Goal: Task Accomplishment & Management: Complete application form

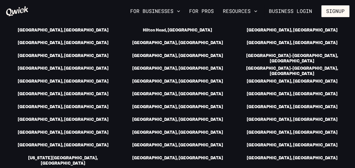
scroll to position [814, 0]
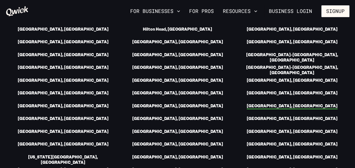
click at [296, 103] on link "[GEOGRAPHIC_DATA], [GEOGRAPHIC_DATA]" at bounding box center [292, 106] width 91 height 6
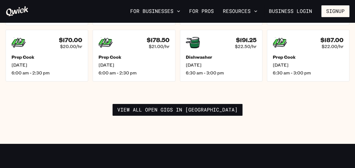
scroll to position [870, 0]
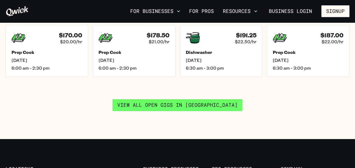
click at [152, 102] on link "View all open gigs in [GEOGRAPHIC_DATA]" at bounding box center [178, 105] width 130 height 12
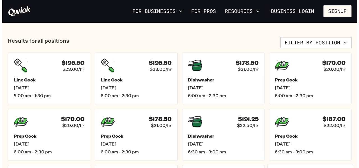
scroll to position [197, 0]
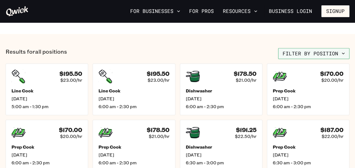
click at [311, 53] on button "Filter by position" at bounding box center [313, 53] width 71 height 11
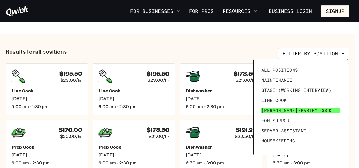
scroll to position [28, 0]
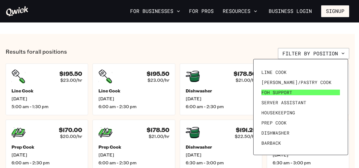
click at [302, 92] on link "FOH Support" at bounding box center [300, 92] width 83 height 10
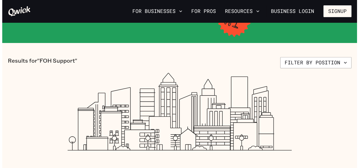
scroll to position [84, 0]
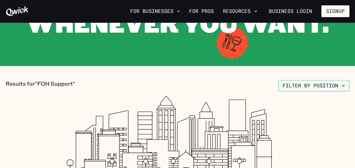
click at [294, 87] on button "Filter by position" at bounding box center [313, 85] width 71 height 11
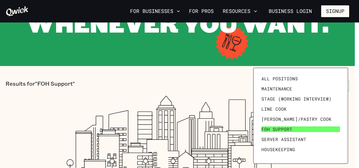
scroll to position [28, 0]
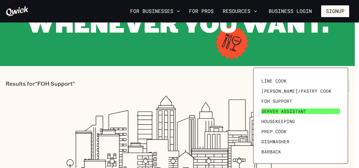
click at [301, 113] on span "Server Assistant" at bounding box center [284, 111] width 45 height 6
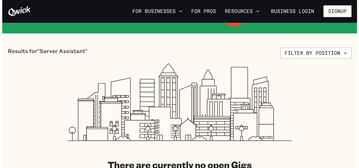
scroll to position [56, 0]
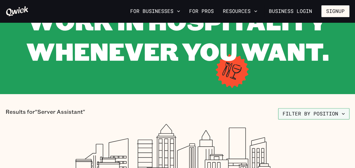
click at [320, 114] on button "Filter by position" at bounding box center [313, 113] width 71 height 11
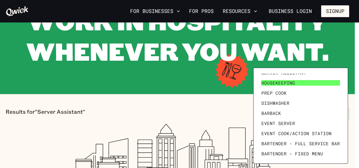
scroll to position [77, 0]
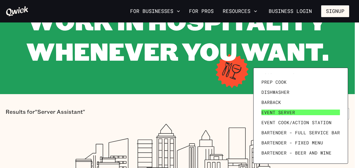
click at [300, 115] on link "Event Server" at bounding box center [300, 112] width 83 height 10
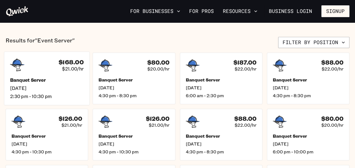
scroll to position [140, 0]
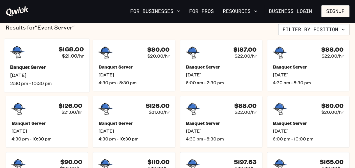
click at [68, 77] on span "[DATE]" at bounding box center [47, 75] width 74 height 6
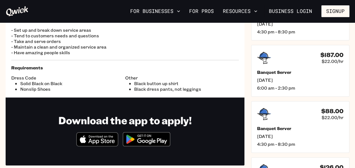
scroll to position [112, 0]
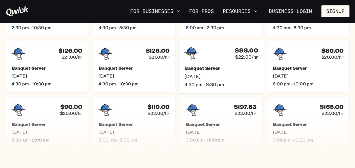
scroll to position [197, 0]
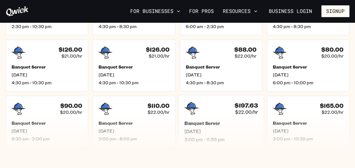
click at [208, 107] on div "$197.63 $22.00/hr" at bounding box center [221, 108] width 74 height 15
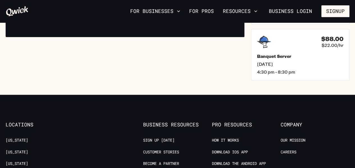
scroll to position [253, 0]
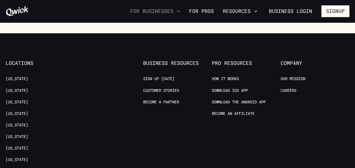
click at [179, 12] on icon "button" at bounding box center [179, 11] width 6 height 6
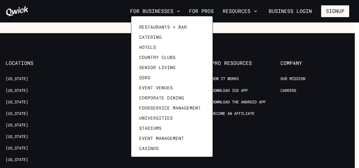
click at [213, 15] on div at bounding box center [179, 84] width 359 height 168
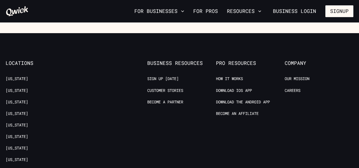
click at [213, 15] on div at bounding box center [179, 84] width 359 height 168
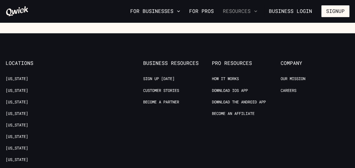
click at [247, 9] on button "Resources" at bounding box center [240, 11] width 39 height 10
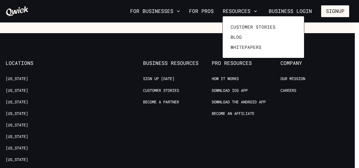
click at [200, 11] on div at bounding box center [179, 84] width 359 height 168
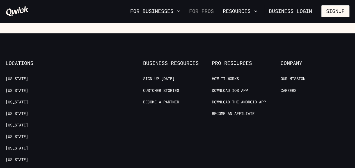
click at [200, 11] on link "For Pros" at bounding box center [201, 11] width 29 height 10
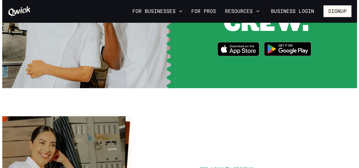
scroll to position [842, 0]
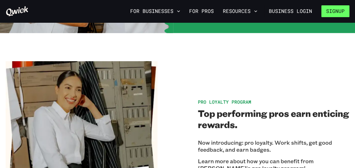
click at [332, 14] on button "Signup" at bounding box center [336, 11] width 28 height 12
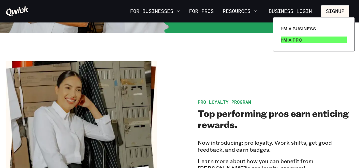
click at [304, 39] on link "I'm a Pro" at bounding box center [314, 39] width 70 height 11
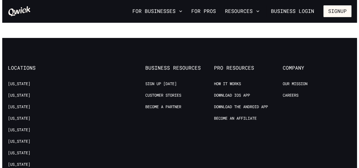
scroll to position [1067, 0]
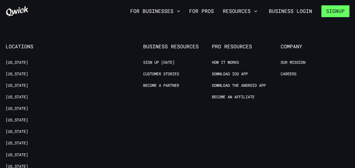
click at [334, 12] on button "Signup" at bounding box center [336, 11] width 28 height 12
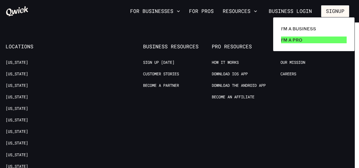
click at [299, 36] on link "I'm a Pro" at bounding box center [314, 39] width 70 height 11
